Goal: Complete application form: Complete application form

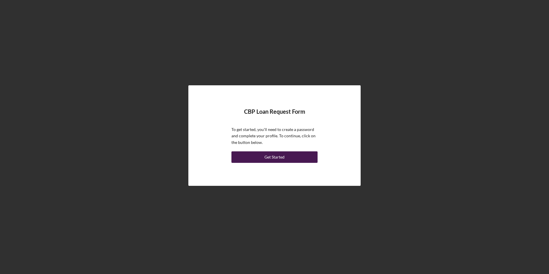
click at [252, 158] on button "Get Started" at bounding box center [274, 156] width 86 height 11
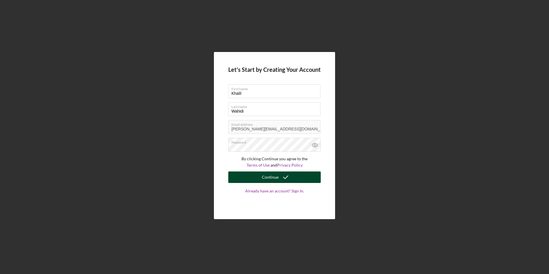
click at [258, 175] on button "Continue" at bounding box center [274, 176] width 92 height 11
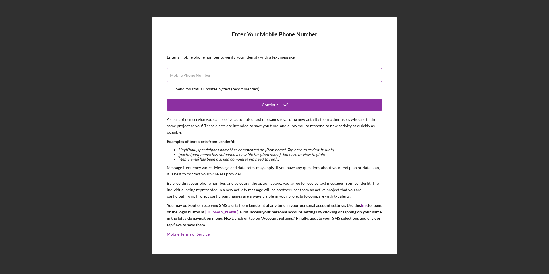
click at [283, 75] on input "Mobile Phone Number" at bounding box center [274, 75] width 215 height 14
type input "[PHONE_NUMBER]"
click at [248, 91] on div "Send my status updates by text (recommended)" at bounding box center [217, 89] width 83 height 5
checkbox input "true"
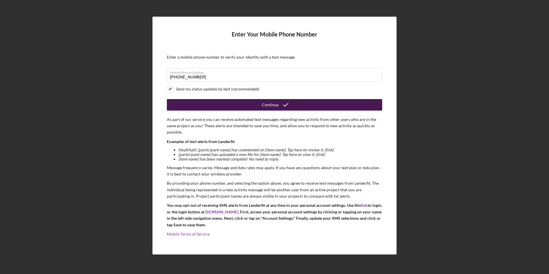
click at [258, 103] on button "Continue" at bounding box center [274, 104] width 215 height 11
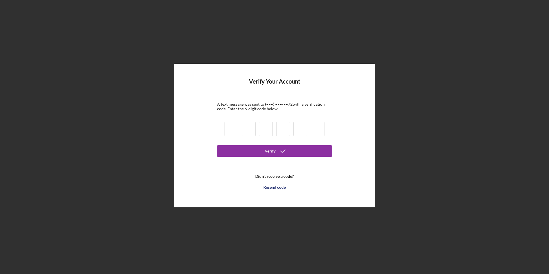
click at [275, 175] on b "Didn't receive a code?" at bounding box center [274, 176] width 38 height 5
click at [277, 178] on form "Verify Your Account A text message was sent to (•••) •••-•• 72 with a verificat…" at bounding box center [274, 135] width 115 height 114
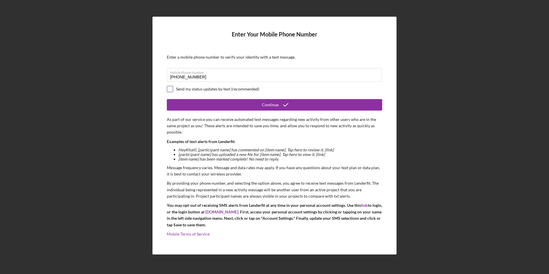
click at [172, 89] on input "checkbox" at bounding box center [170, 89] width 6 height 6
checkbox input "true"
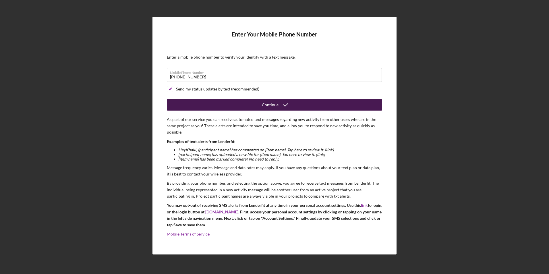
click at [185, 106] on button "Continue" at bounding box center [274, 104] width 215 height 11
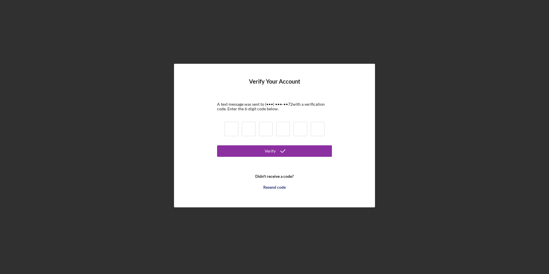
click at [231, 129] on input at bounding box center [231, 129] width 14 height 14
type input "2"
type input "9"
type input "2"
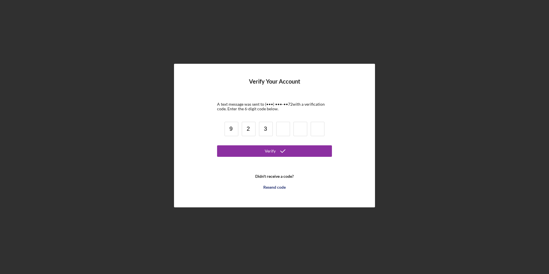
type input "3"
type input "7"
type input "3"
type input "7"
click at [252, 151] on button "Verify" at bounding box center [274, 150] width 115 height 11
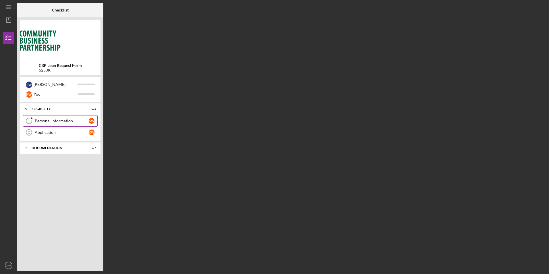
click at [49, 120] on div "Personal Information" at bounding box center [62, 120] width 54 height 5
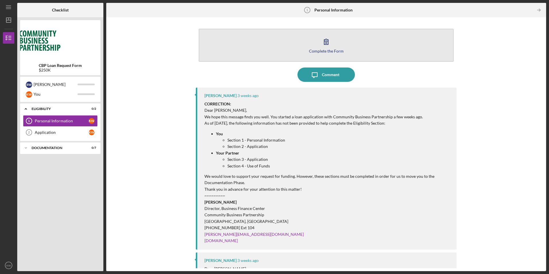
click at [321, 43] on icon "button" at bounding box center [326, 41] width 14 height 14
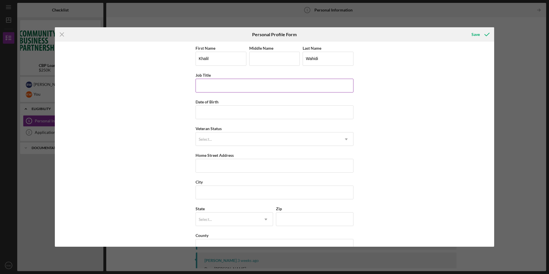
click at [215, 84] on input "Job Title" at bounding box center [274, 86] width 158 height 14
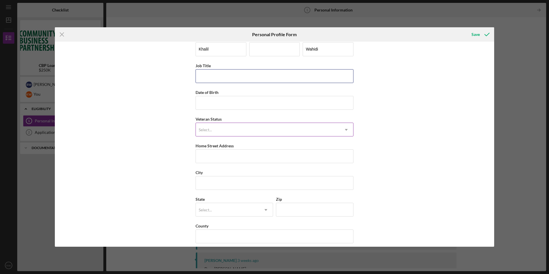
scroll to position [15, 0]
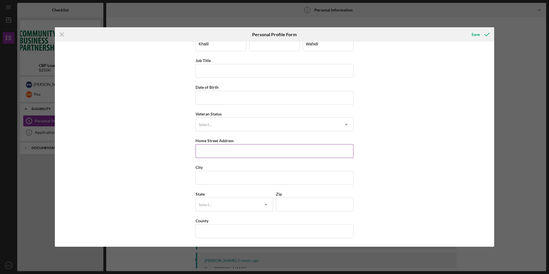
click at [226, 147] on input "Home Street Address" at bounding box center [274, 151] width 158 height 14
type input "[STREET_ADDRESS]"
type input "Zahra"
type input "[GEOGRAPHIC_DATA]"
type input "20120"
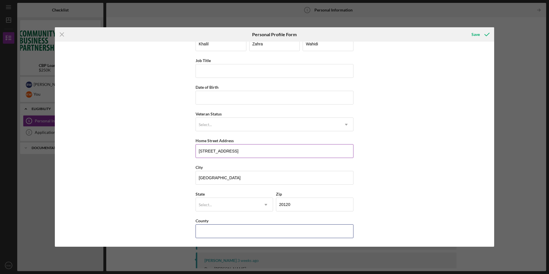
type input "VA"
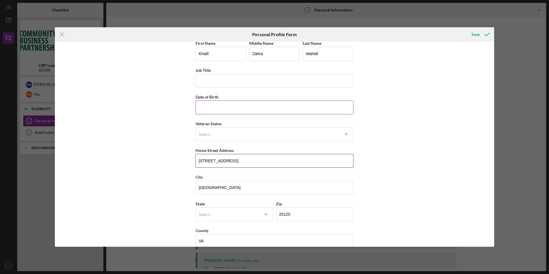
scroll to position [0, 0]
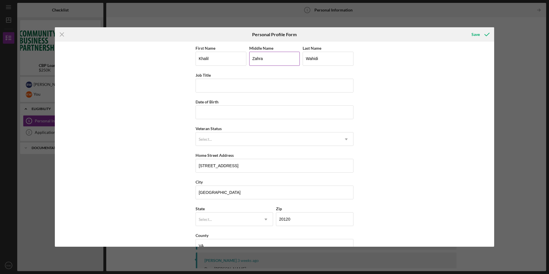
drag, startPoint x: 269, startPoint y: 59, endPoint x: 248, endPoint y: 60, distance: 20.7
click at [249, 60] on input "Zahra" at bounding box center [274, 59] width 51 height 14
type input "[PERSON_NAME]"
type input "Vice President"
type input "[DATE]"
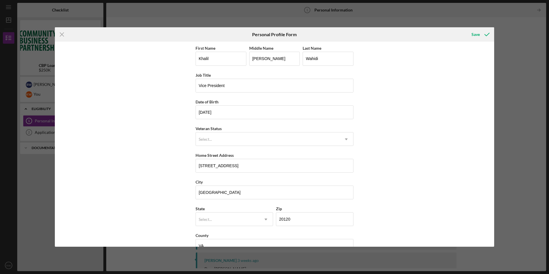
click at [195, 122] on div "First Name [PERSON_NAME] Middle Name [PERSON_NAME] Last Name [PERSON_NAME] Job …" at bounding box center [274, 151] width 158 height 214
click at [201, 135] on div "Select..." at bounding box center [267, 139] width 143 height 13
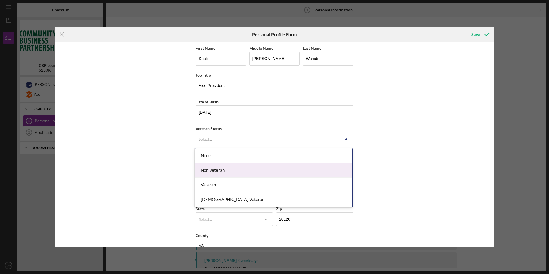
click at [208, 167] on div "Non Veteran" at bounding box center [273, 170] width 157 height 15
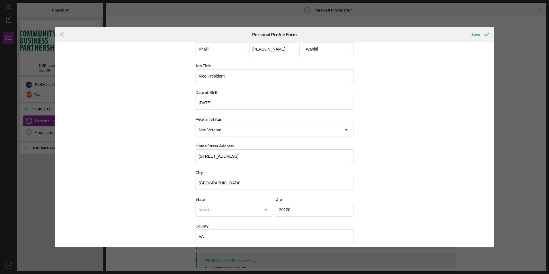
scroll to position [15, 0]
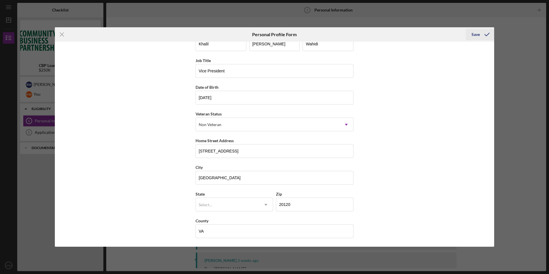
click at [481, 38] on icon "submit" at bounding box center [486, 34] width 14 height 14
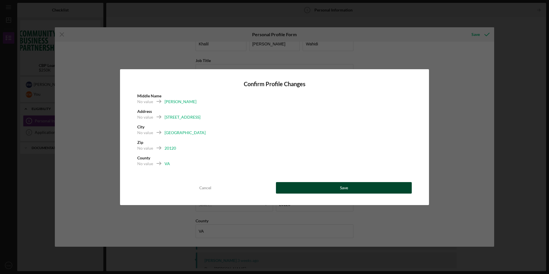
click at [313, 186] on button "Save" at bounding box center [344, 187] width 136 height 11
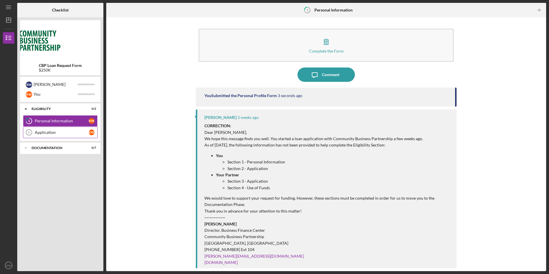
click at [57, 134] on div "Application" at bounding box center [62, 132] width 54 height 5
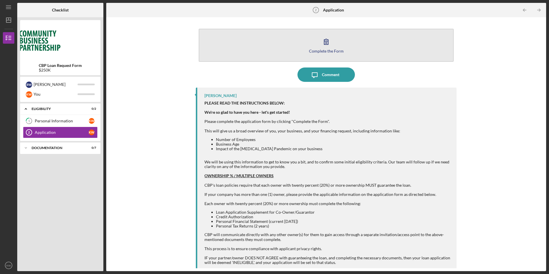
click at [298, 49] on button "Complete the Form Form" at bounding box center [326, 45] width 254 height 33
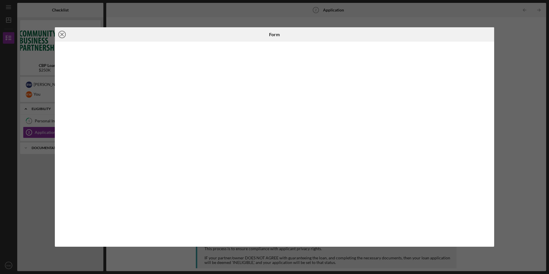
click at [61, 34] on icon "Icon/Close" at bounding box center [62, 34] width 14 height 14
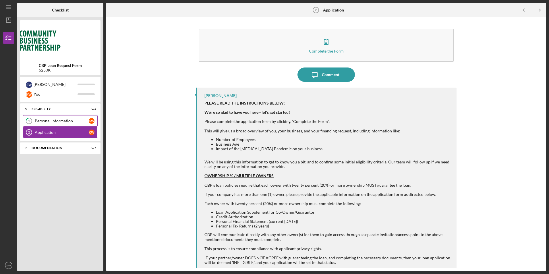
click at [56, 124] on link "1 Personal Information K W" at bounding box center [60, 120] width 75 height 11
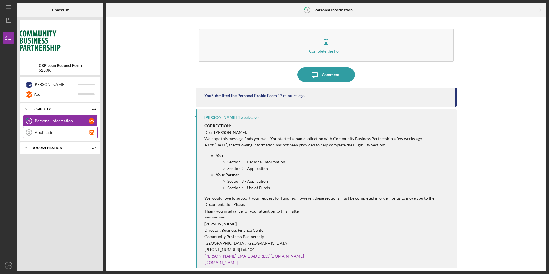
click at [55, 132] on div "Application" at bounding box center [62, 132] width 54 height 5
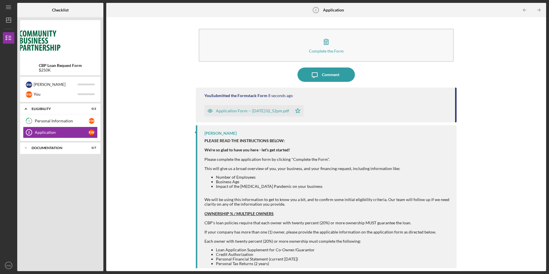
click at [253, 109] on div "Application Form -- [DATE] 02_52pm.pdf" at bounding box center [252, 110] width 73 height 5
click at [251, 109] on div "Application Form -- [DATE] 02_52pm.pdf" at bounding box center [252, 110] width 73 height 5
click at [206, 110] on icon "button" at bounding box center [209, 110] width 11 height 11
click at [207, 110] on icon "button" at bounding box center [209, 110] width 11 height 11
click at [207, 111] on icon "button" at bounding box center [209, 110] width 11 height 11
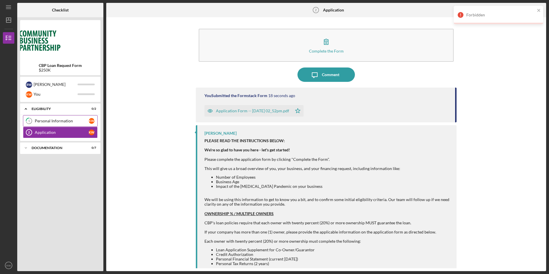
click at [53, 123] on div "Personal Information" at bounding box center [62, 120] width 54 height 5
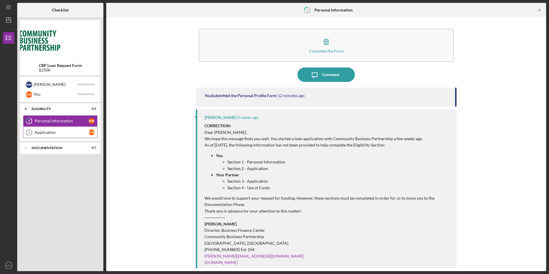
click at [60, 136] on link "Application 2 Application K W" at bounding box center [60, 132] width 75 height 11
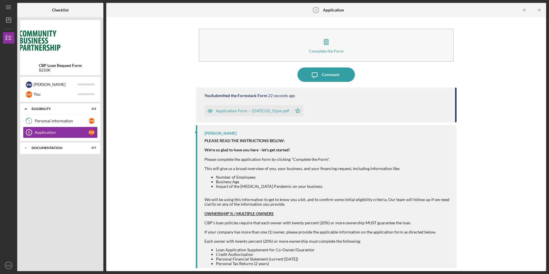
click at [209, 111] on icon "button" at bounding box center [209, 110] width 1 height 1
click at [40, 151] on div "Icon/Expander Documentation 0 / 7" at bounding box center [60, 147] width 80 height 11
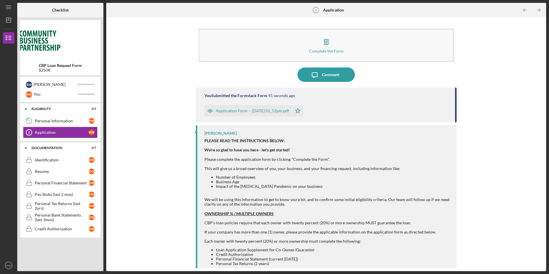
click at [220, 111] on div "Application Form -- [DATE] 02_52pm.pdf" at bounding box center [252, 110] width 73 height 5
click at [213, 111] on icon "button" at bounding box center [209, 110] width 11 height 11
click at [211, 111] on icon "button" at bounding box center [209, 110] width 11 height 11
click at [51, 93] on div "You" at bounding box center [56, 94] width 44 height 10
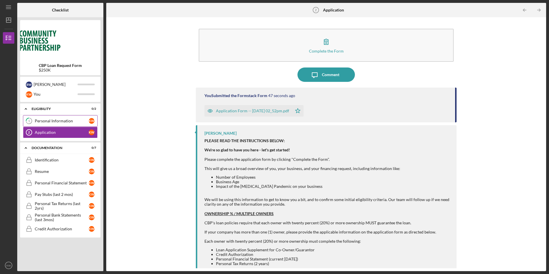
click at [58, 123] on div "Personal Information" at bounding box center [62, 120] width 54 height 5
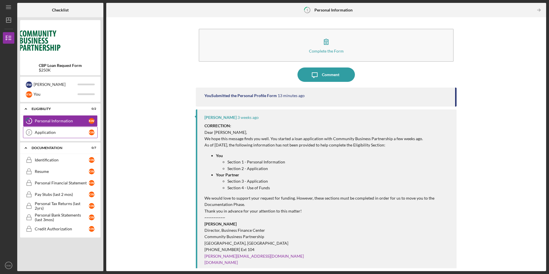
click at [49, 130] on div "Application" at bounding box center [62, 132] width 54 height 5
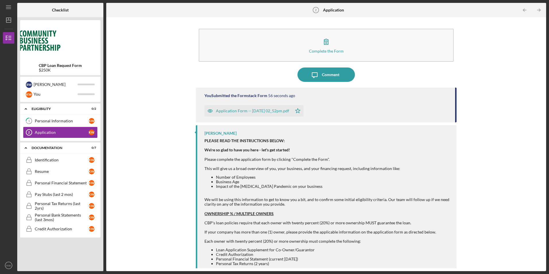
click at [210, 110] on icon "button" at bounding box center [209, 110] width 11 height 11
click at [538, 7] on icon "Icon/Table Pagination Arrow" at bounding box center [538, 10] width 13 height 13
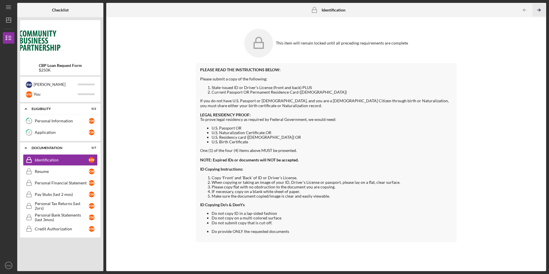
click at [536, 8] on icon "Icon/Table Pagination Arrow" at bounding box center [538, 10] width 13 height 13
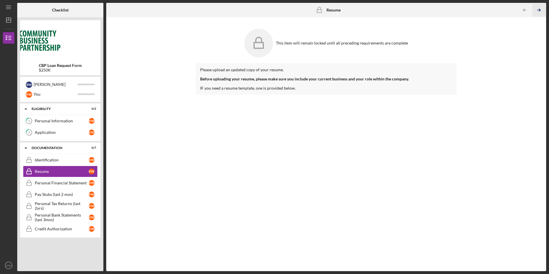
click at [536, 8] on icon "Icon/Table Pagination Arrow" at bounding box center [538, 10] width 13 height 13
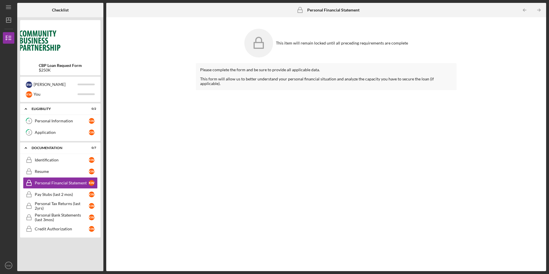
click at [536, 8] on icon "Icon/Table Pagination Arrow" at bounding box center [538, 10] width 13 height 13
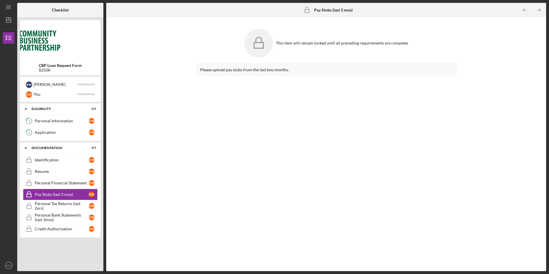
click at [536, 8] on icon "Icon/Table Pagination Arrow" at bounding box center [538, 10] width 13 height 13
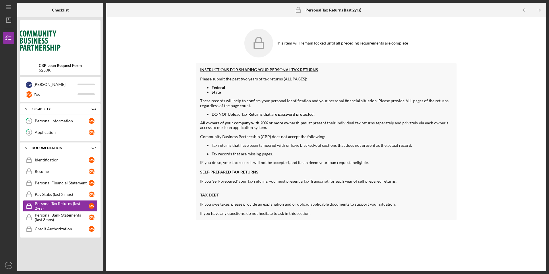
click at [536, 8] on icon "Icon/Table Pagination Arrow" at bounding box center [538, 10] width 13 height 13
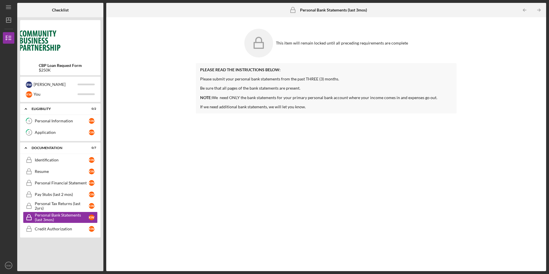
click at [536, 8] on icon "Icon/Table Pagination Arrow" at bounding box center [538, 10] width 13 height 13
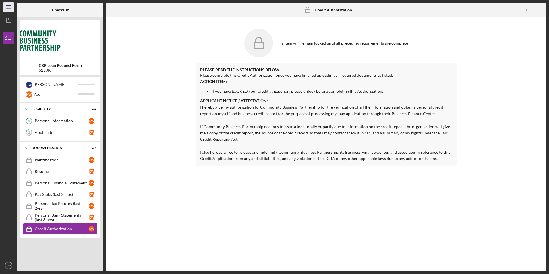
click at [9, 8] on icon "Icon/Menu" at bounding box center [8, 7] width 13 height 13
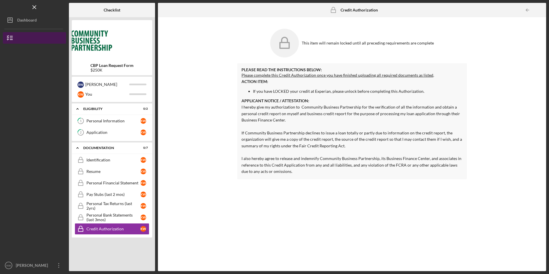
click at [32, 45] on div "CBP Loan Request Form" at bounding box center [24, 50] width 43 height 11
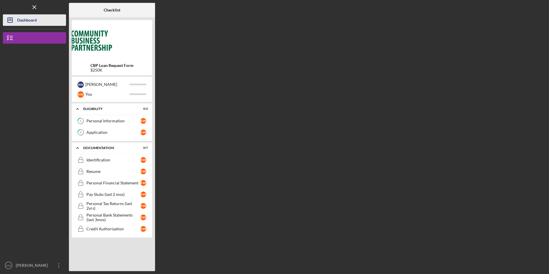
click at [37, 20] on button "Icon/Dashboard Dashboard" at bounding box center [34, 19] width 63 height 11
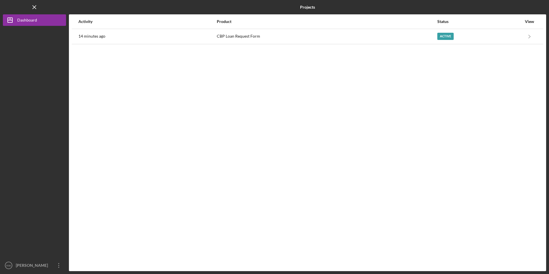
click at [452, 74] on div "Activity Product Status View 14 minutes ago CBP Loan Request Form Active Icon/N…" at bounding box center [307, 142] width 477 height 256
